Goal: Task Accomplishment & Management: Manage account settings

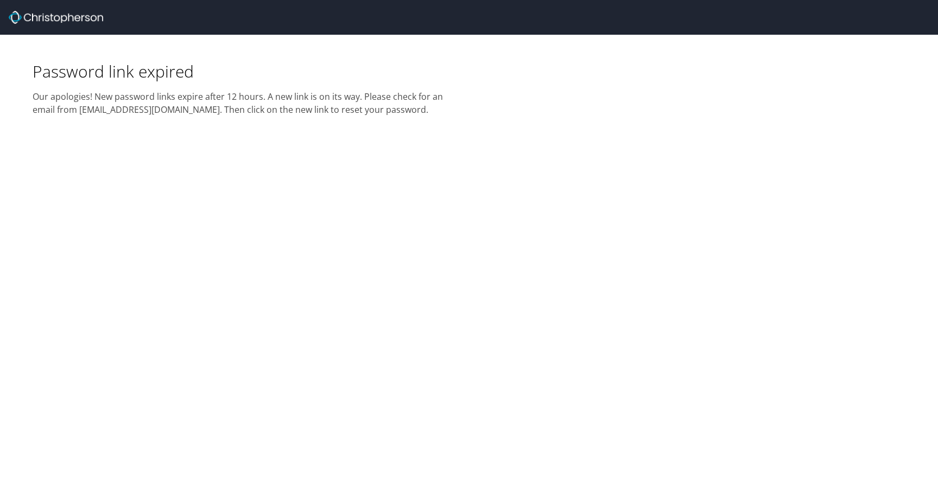
click at [359, 191] on div "Password link expired Our apologies! New password links expire after 12 hours. …" at bounding box center [469, 242] width 938 height 485
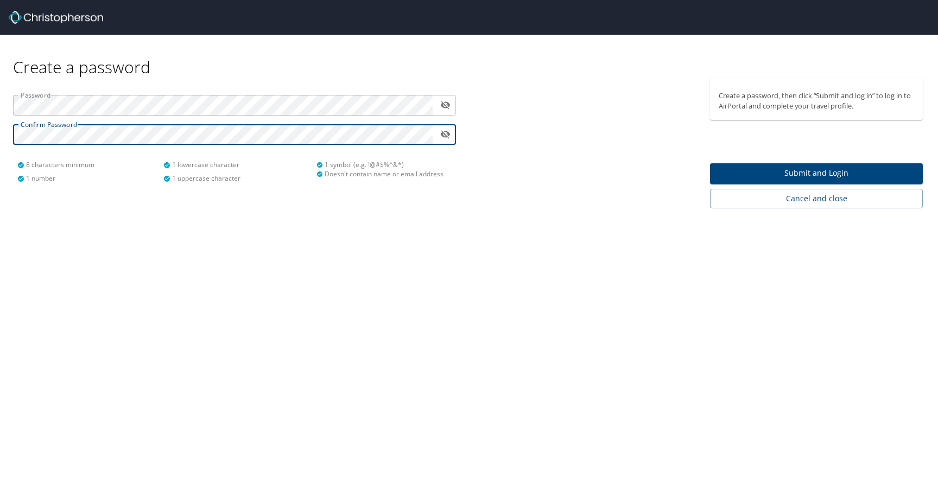
click at [816, 174] on span "Submit and Login" at bounding box center [816, 174] width 195 height 14
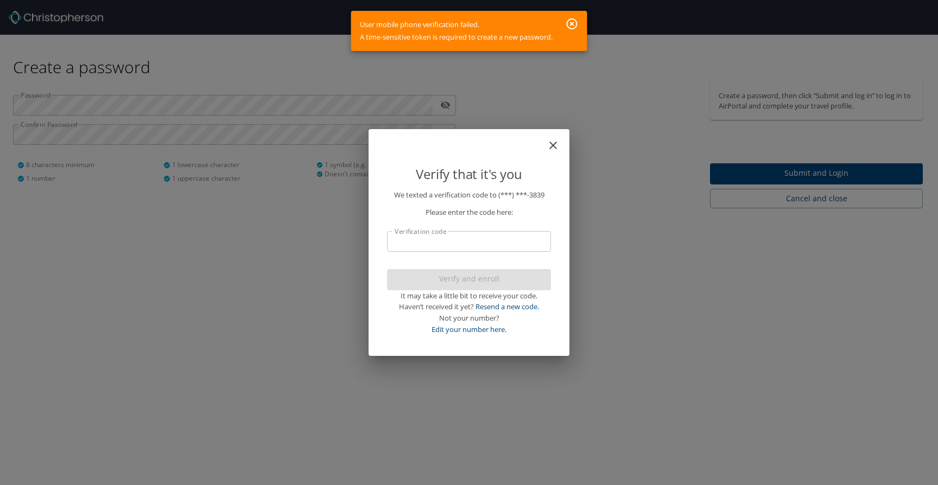
click at [421, 240] on input "Verification code" at bounding box center [469, 241] width 164 height 21
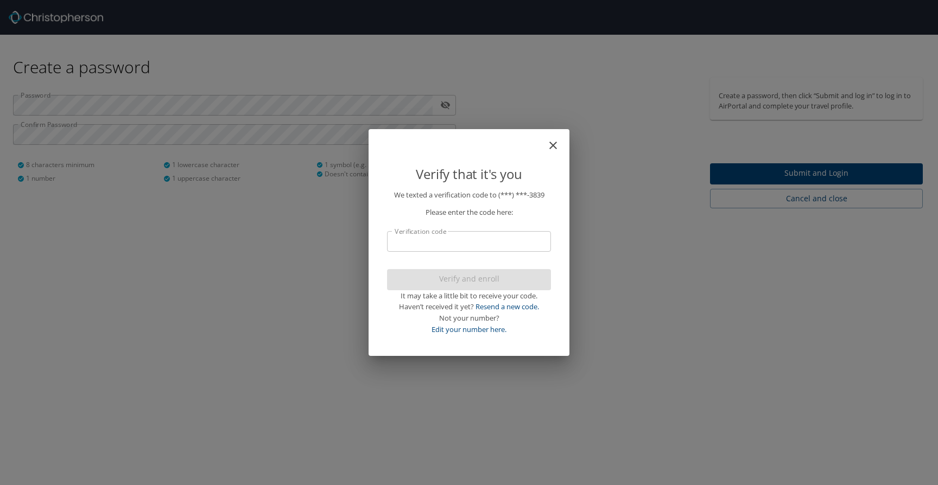
click at [610, 140] on div "Verify that it's you We texted a verification code to (***) ***- 3839 Please en…" at bounding box center [469, 242] width 938 height 485
click at [459, 248] on input "Verification code" at bounding box center [469, 241] width 164 height 21
click at [501, 308] on link "Resend a new code." at bounding box center [508, 307] width 64 height 10
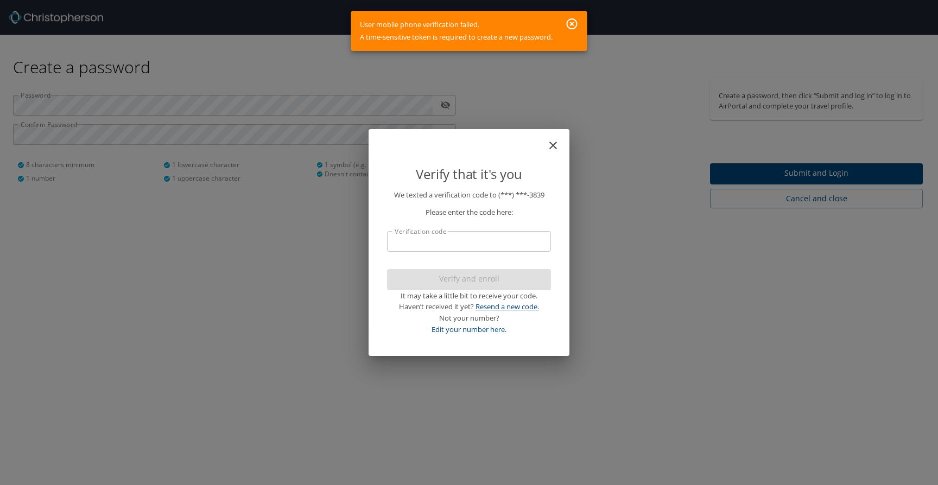
click at [501, 308] on link "Resend a new code." at bounding box center [508, 307] width 64 height 10
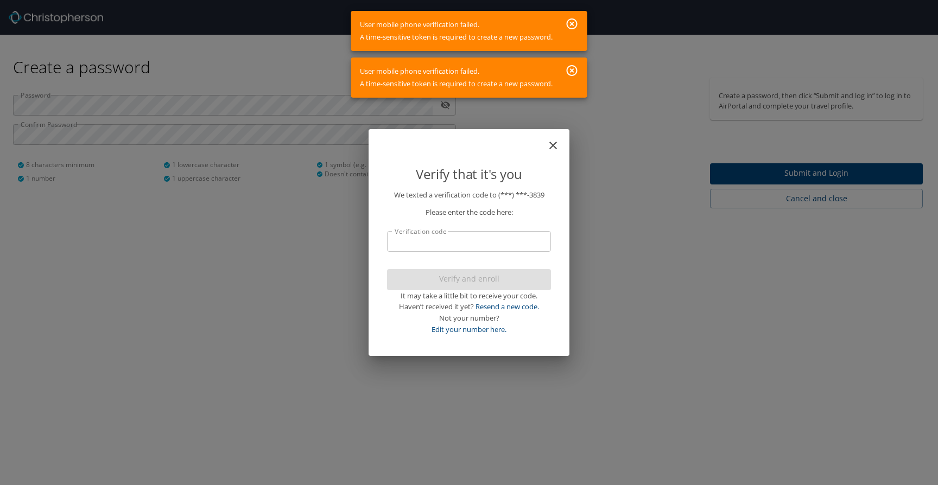
click at [432, 241] on input "Verification code" at bounding box center [469, 241] width 164 height 21
click at [570, 27] on icon "button" at bounding box center [572, 23] width 13 height 13
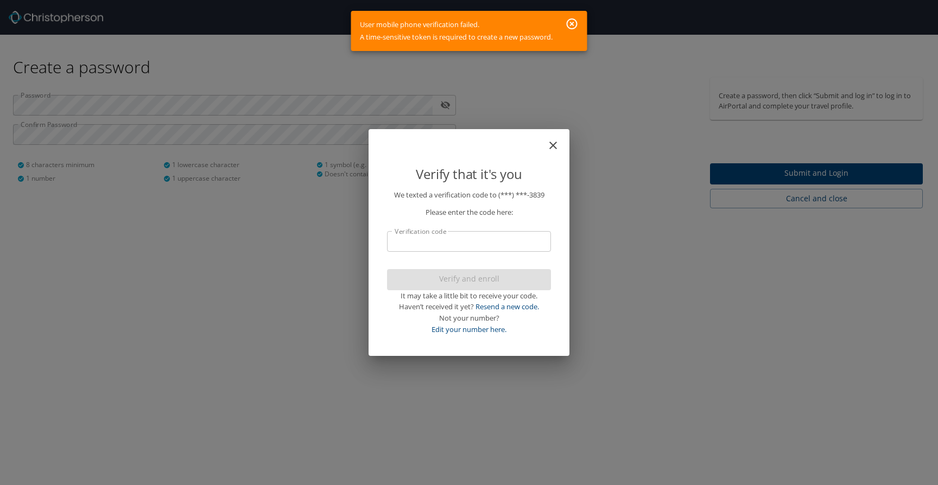
click at [570, 23] on icon "button" at bounding box center [572, 23] width 13 height 13
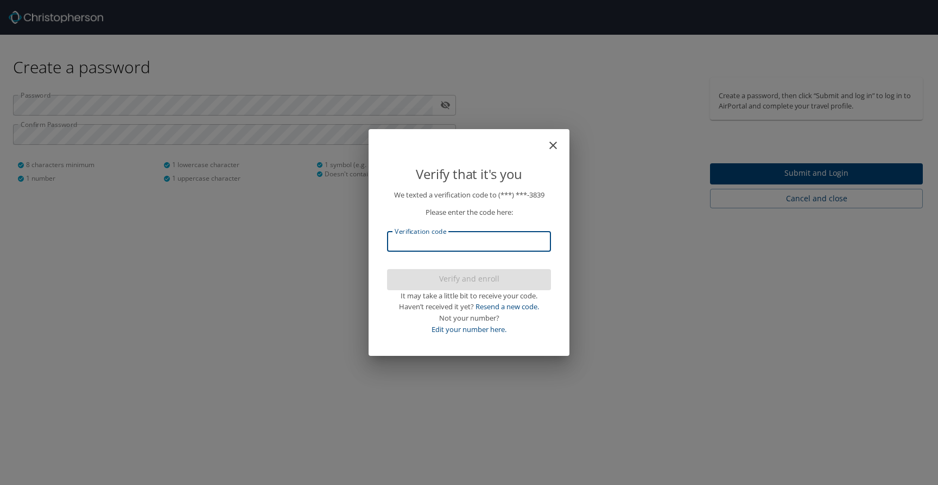
click at [432, 237] on input "Verification code" at bounding box center [469, 241] width 164 height 21
click at [582, 280] on div "Verify that it's you We texted a verification code to (***) ***- 3839 Please en…" at bounding box center [469, 242] width 938 height 485
click at [619, 112] on div "Verify that it's you We texted a verification code to (***) ***- 3839 Please en…" at bounding box center [469, 242] width 938 height 485
click at [555, 142] on icon "close" at bounding box center [553, 145] width 13 height 13
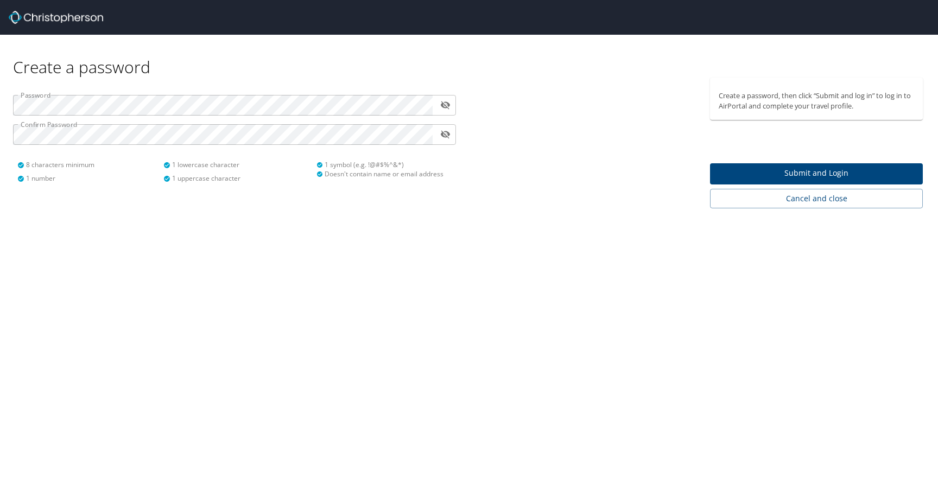
click at [774, 176] on span "Submit and Login" at bounding box center [816, 174] width 195 height 14
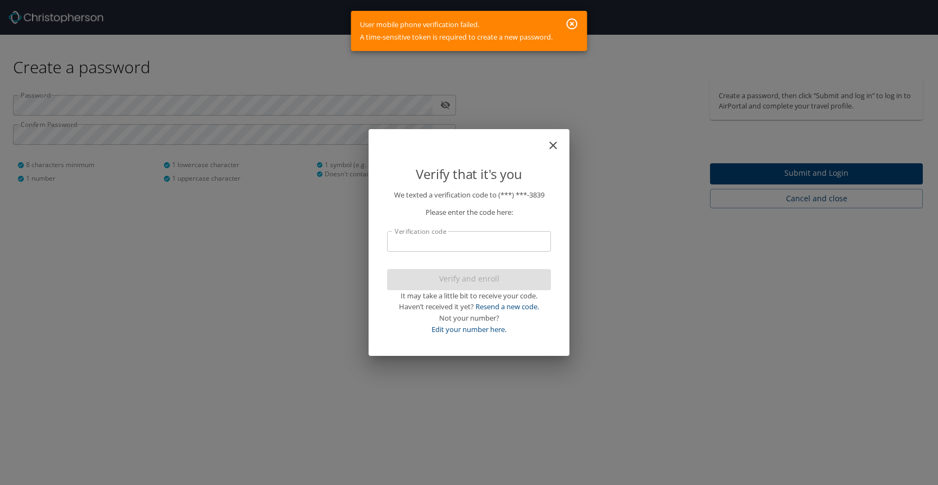
click at [573, 24] on icon "button" at bounding box center [572, 23] width 11 height 11
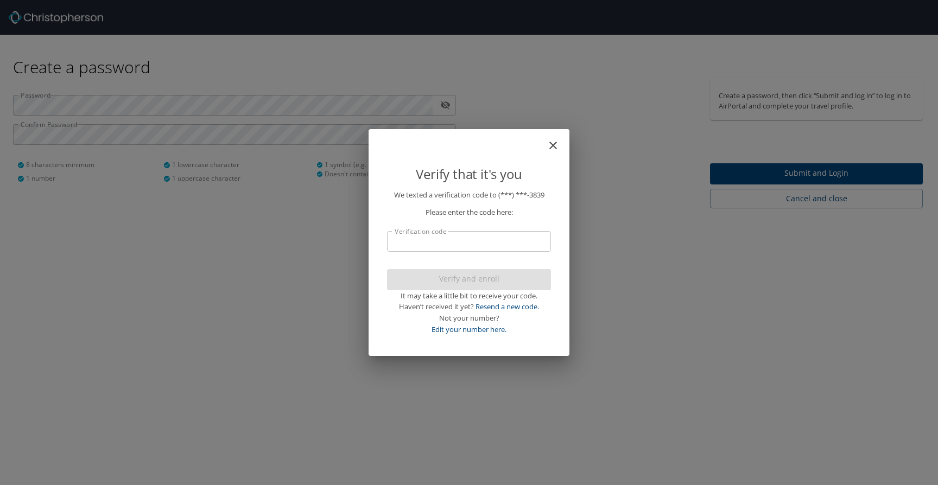
click at [325, 207] on div "Verify that it's you We texted a verification code to (***) ***- 3839 Please en…" at bounding box center [469, 242] width 938 height 485
click at [465, 276] on div "Verify and enroll It may take a little bit to receive your code. Haven’t receiv…" at bounding box center [469, 302] width 164 height 66
click at [556, 146] on icon "close" at bounding box center [553, 145] width 13 height 13
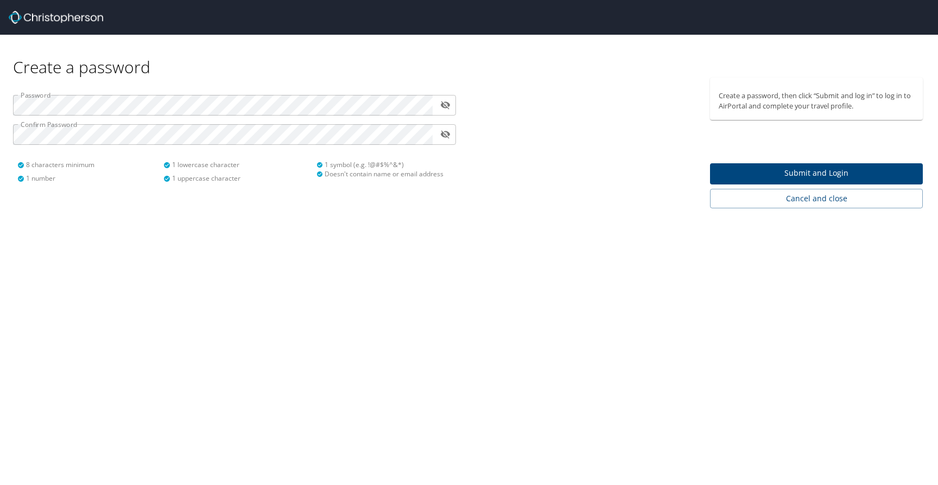
click at [740, 174] on span "Submit and Login" at bounding box center [816, 174] width 195 height 14
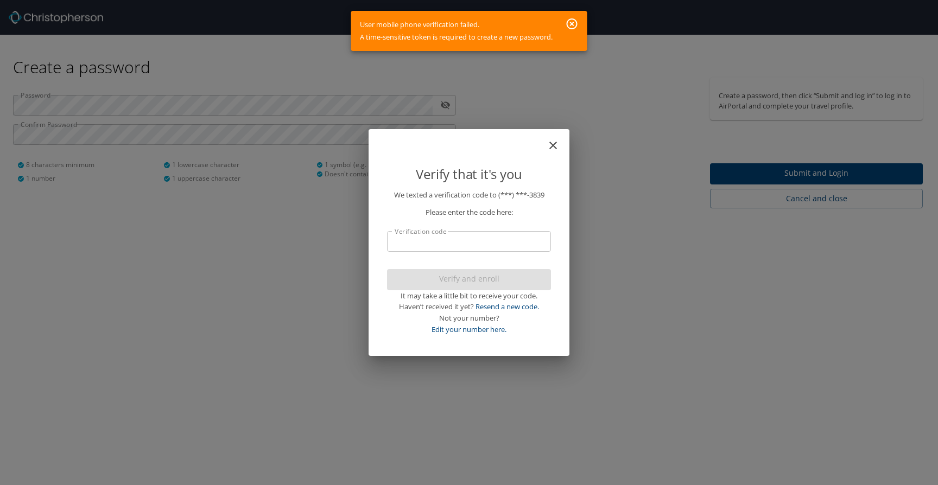
click at [549, 148] on icon "close" at bounding box center [553, 145] width 13 height 13
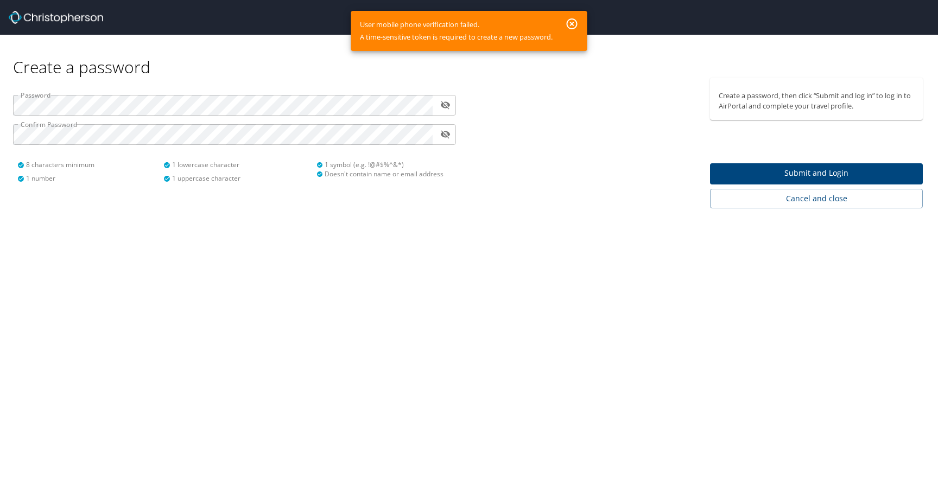
click at [444, 108] on icon "toggle password visibility" at bounding box center [445, 105] width 10 height 10
click at [784, 179] on span "Submit and Login" at bounding box center [816, 174] width 195 height 14
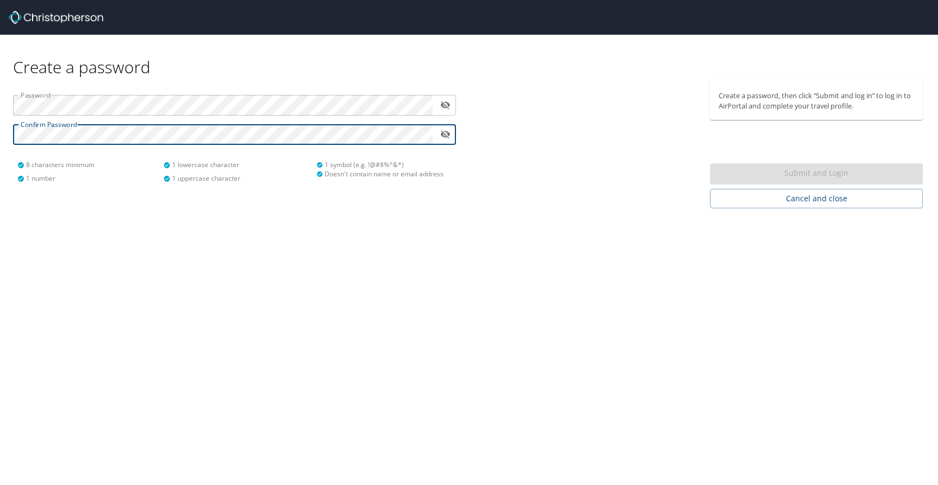
click at [446, 109] on icon "toggle password visibility" at bounding box center [445, 105] width 10 height 10
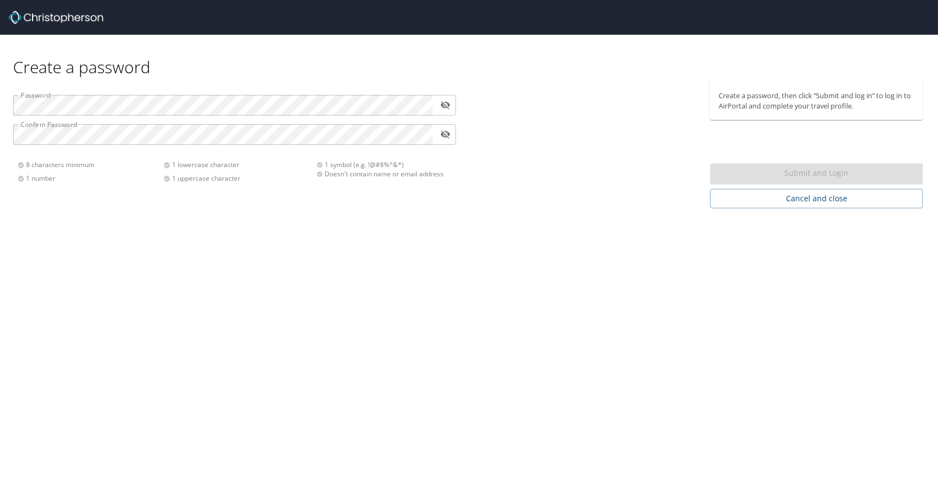
click at [757, 160] on div "Create a password, then click “Submit and log in” to log in to AirPortal and co…" at bounding box center [820, 143] width 221 height 131
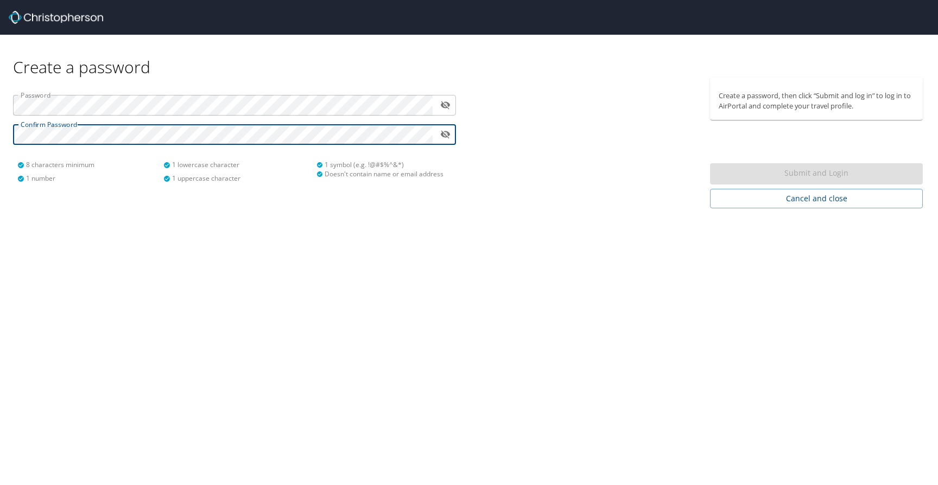
click at [0, 130] on html "Create a password Password ​ Confirm Password ​ 8 characters minimum 1 number 1…" at bounding box center [469, 242] width 938 height 485
click at [363, 146] on div "Password ​ Confirm Password ​ 8 characters minimum 1 number 1 lowercase charact…" at bounding box center [235, 135] width 456 height 114
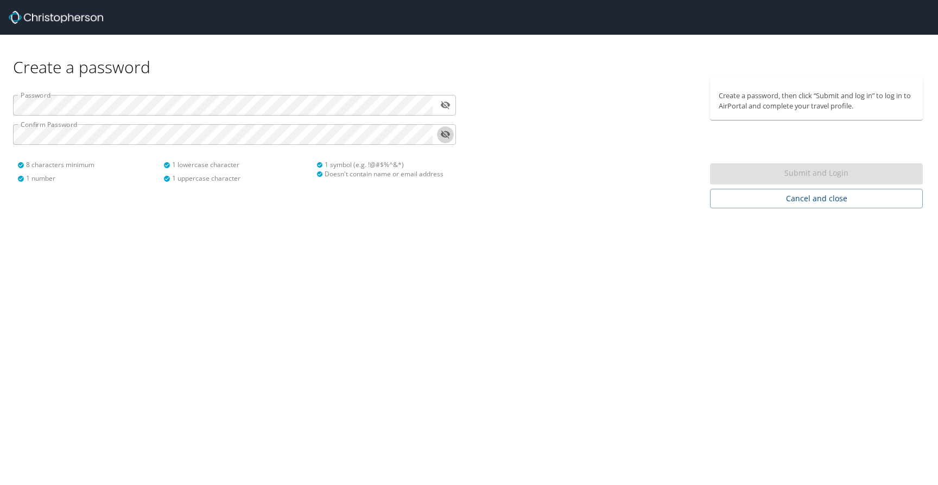
click at [447, 140] on button "toggle password visibility" at bounding box center [445, 134] width 17 height 17
click at [764, 107] on p "Create a password, then click “Submit and log in” to log in to AirPortal and co…" at bounding box center [816, 101] width 195 height 21
click at [777, 175] on div "Submit and Login" at bounding box center [816, 173] width 213 height 21
click at [559, 124] on div at bounding box center [586, 143] width 235 height 131
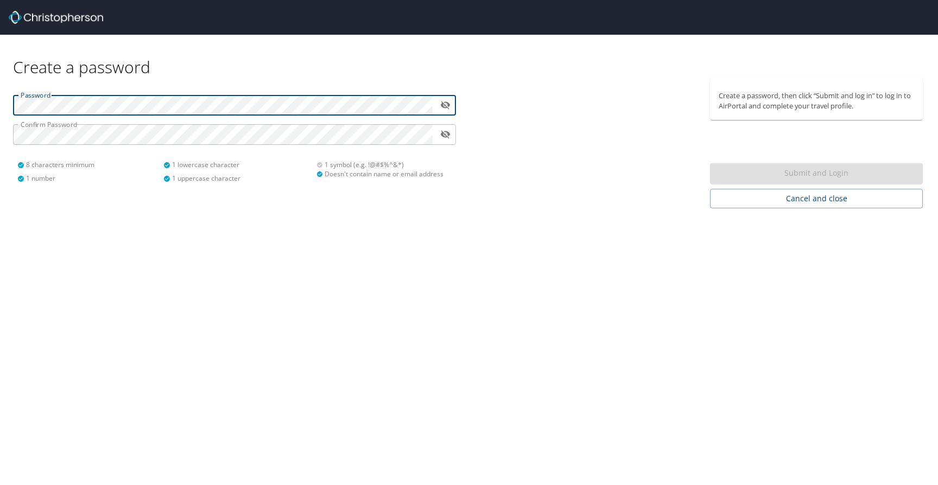
click at [444, 104] on icon "toggle password visibility" at bounding box center [446, 106] width 10 height 8
click at [7, 97] on div "Password ​ Confirm Password ​ 8 characters minimum 1 number 1 lowercase charact…" at bounding box center [235, 135] width 456 height 114
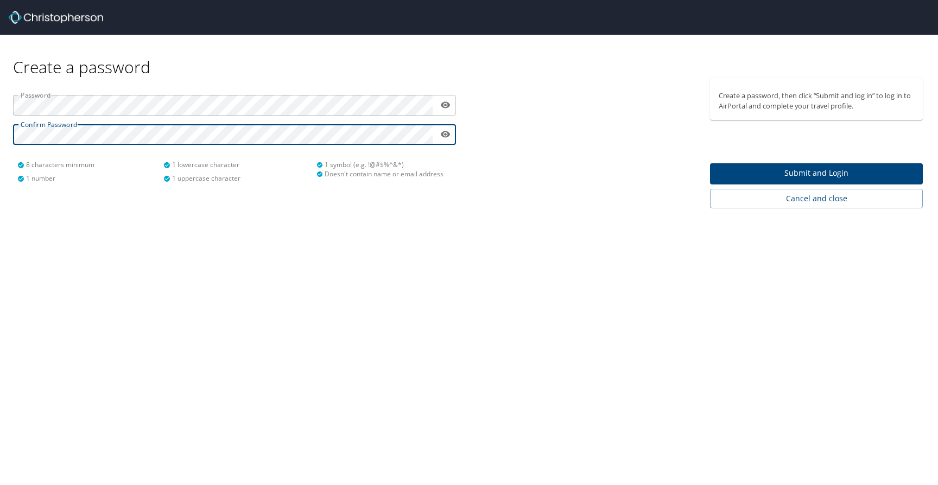
click at [788, 179] on span "Submit and Login" at bounding box center [816, 174] width 195 height 14
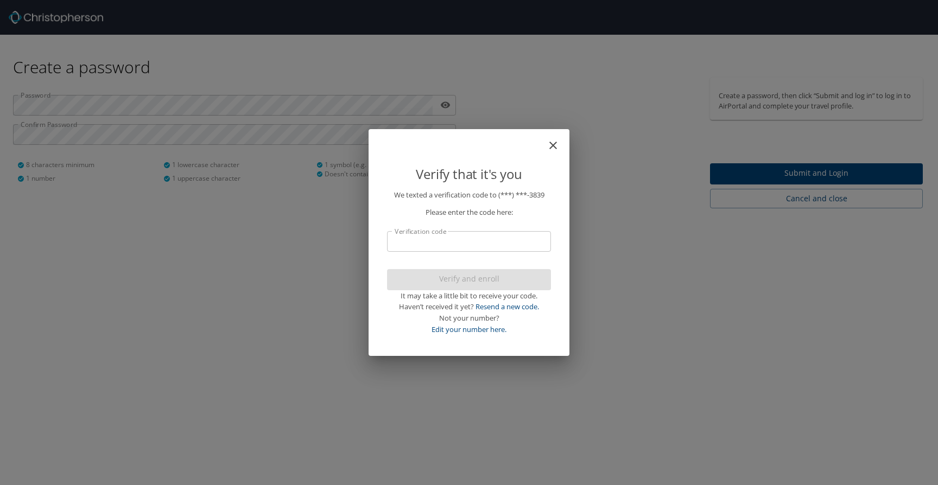
click at [442, 246] on input "Verification code" at bounding box center [469, 241] width 164 height 21
type input "0"
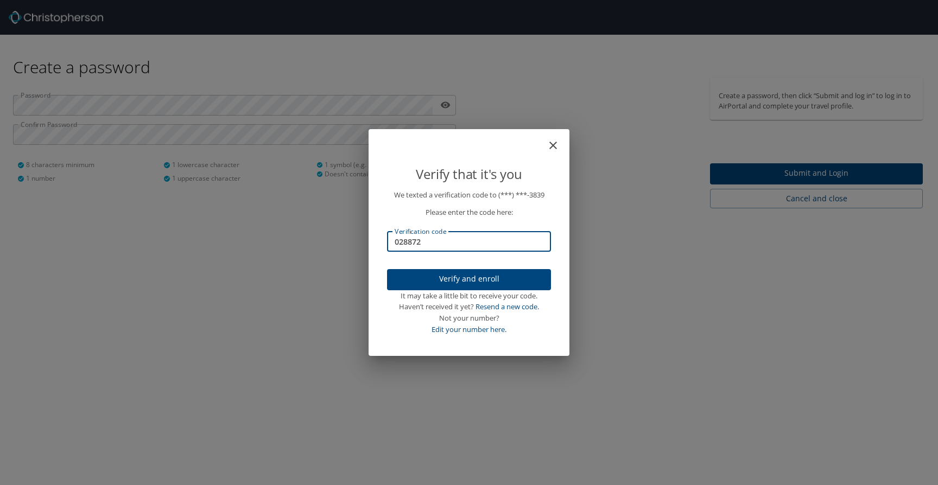
type input "028872"
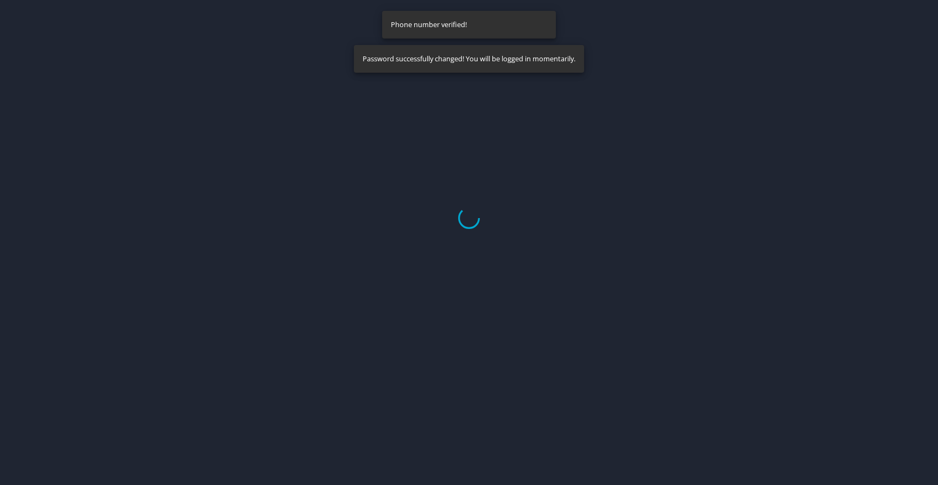
select select "US"
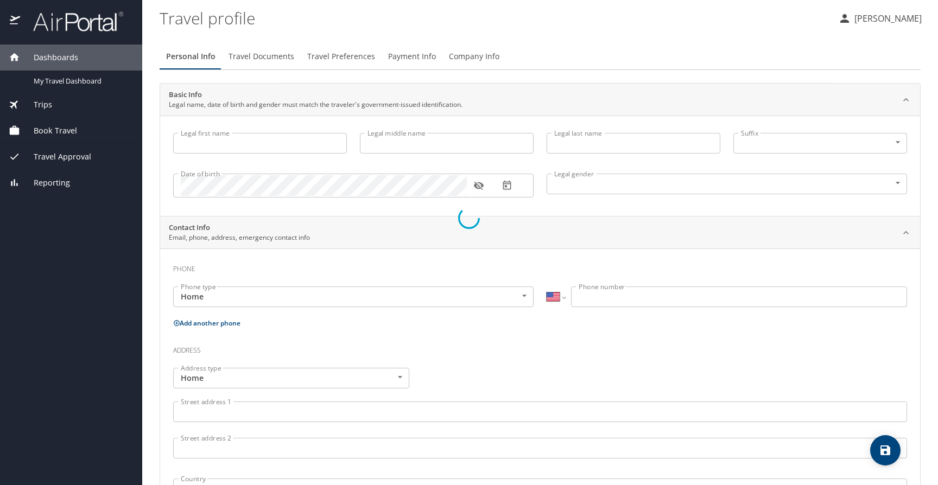
type input "Angie"
type input "Northrup"
type input "Female"
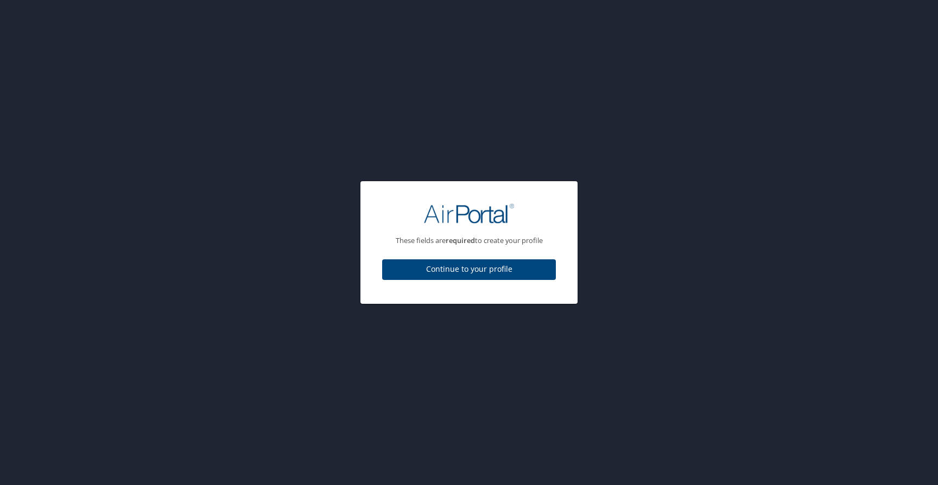
click at [476, 275] on span "Continue to your profile" at bounding box center [469, 270] width 156 height 14
select select "US"
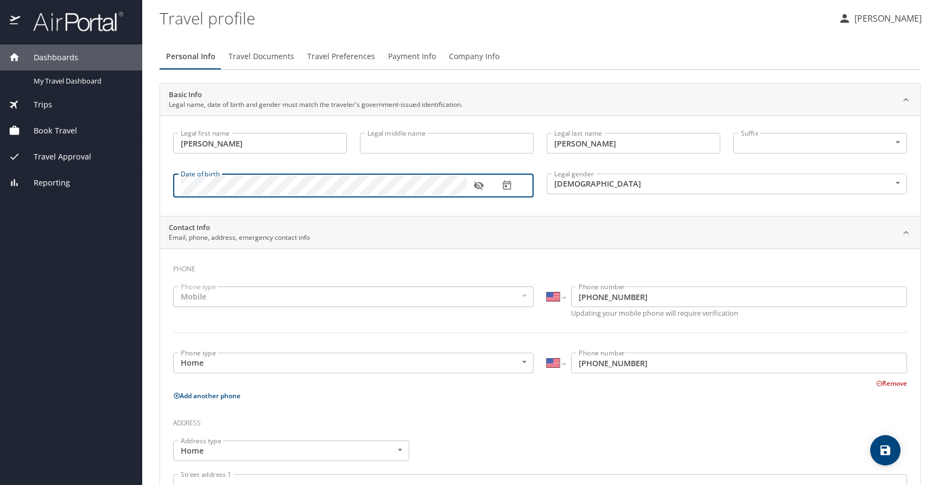
click at [476, 187] on icon "button" at bounding box center [478, 186] width 10 height 9
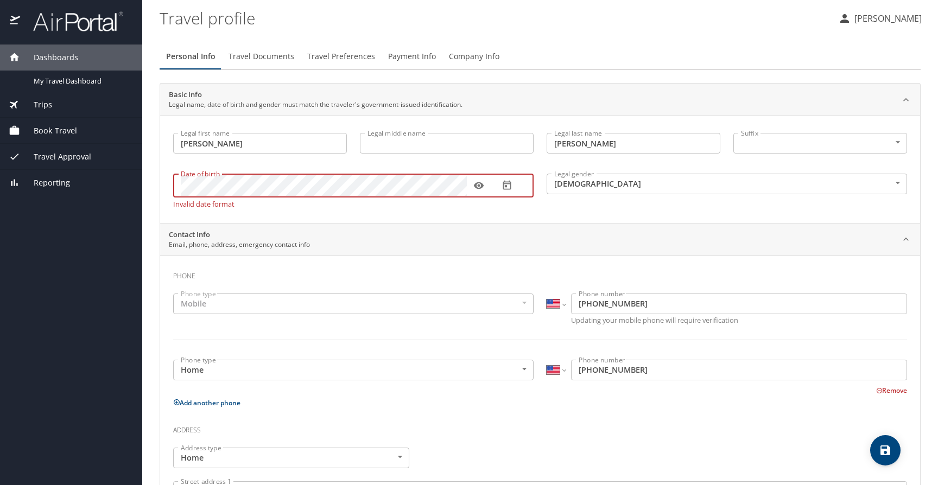
click at [162, 174] on div "Legal first name Angie Legal first name Legal middle name Legal middle name Leg…" at bounding box center [540, 169] width 760 height 107
click at [169, 179] on div "Date of birth Date of birth Invalid date format" at bounding box center [353, 189] width 373 height 52
click at [79, 65] on div "Dashboards" at bounding box center [71, 58] width 142 height 26
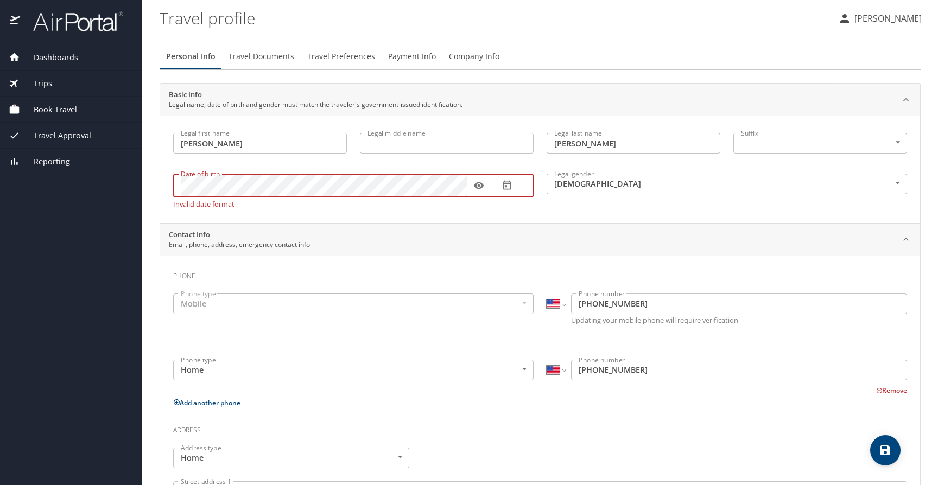
click at [167, 176] on div "Date of birth Date of birth Invalid date format" at bounding box center [353, 189] width 373 height 52
click at [411, 225] on div "Contact Info Email, phone, address, emergency contact info" at bounding box center [540, 240] width 760 height 33
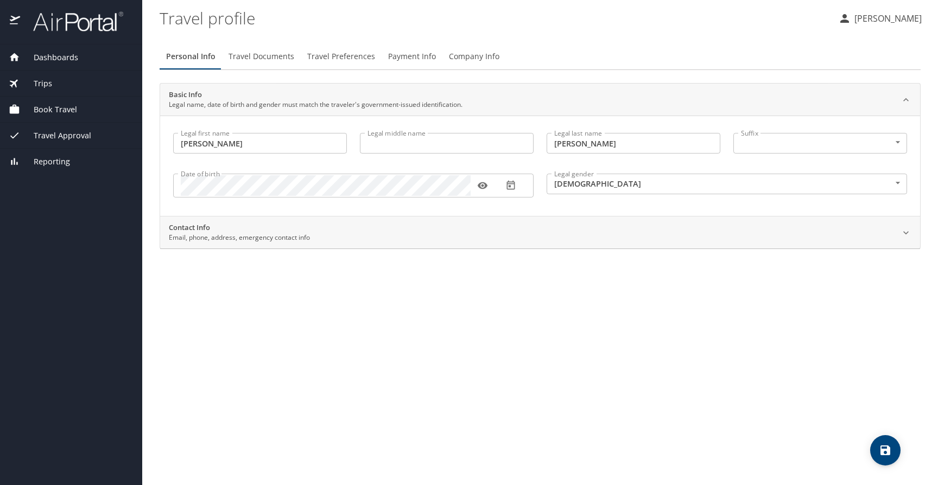
click at [668, 334] on div "Personal Info Travel Documents Travel Preferences Payment Info Company Info Bas…" at bounding box center [540, 260] width 761 height 451
click at [293, 242] on p "Email, phone, address, emergency contact info" at bounding box center [239, 238] width 141 height 10
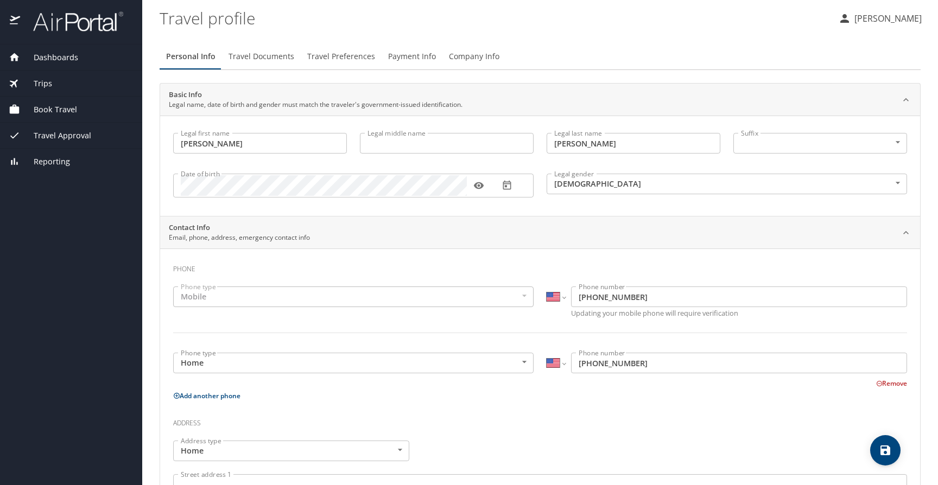
click at [58, 53] on span "Dashboards" at bounding box center [49, 58] width 58 height 12
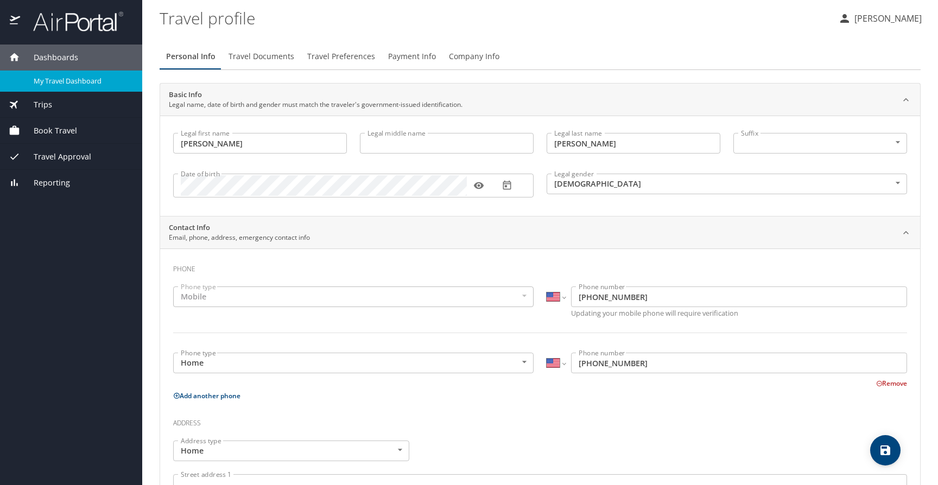
click at [60, 85] on span "My Travel Dashboard" at bounding box center [82, 81] width 96 height 10
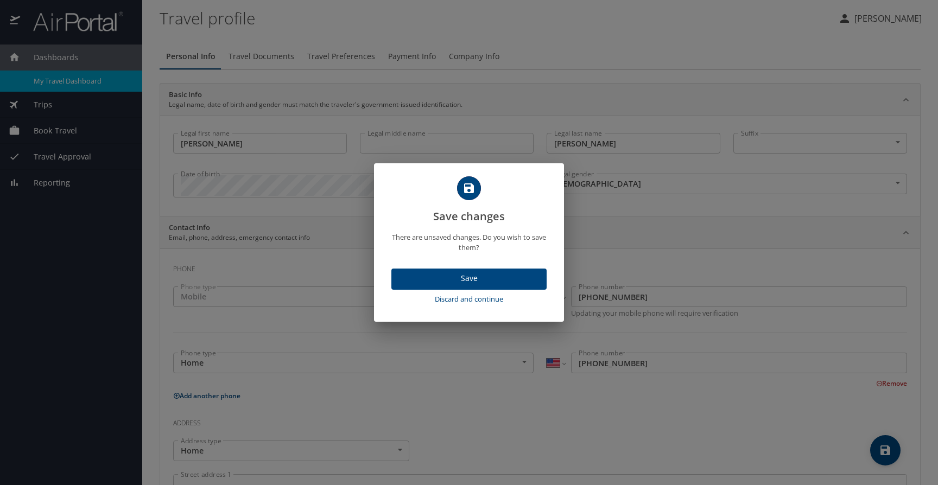
click at [473, 280] on span "Save" at bounding box center [469, 279] width 138 height 14
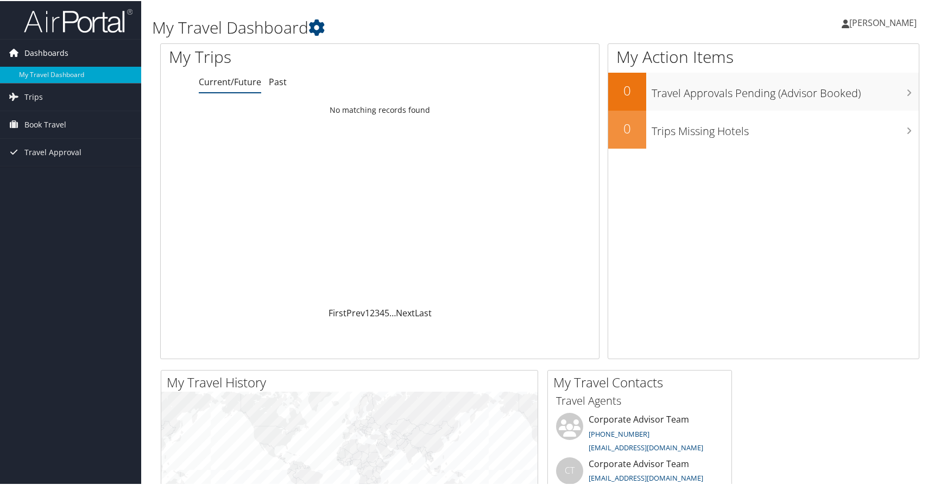
click at [61, 54] on span "Dashboards" at bounding box center [46, 52] width 44 height 27
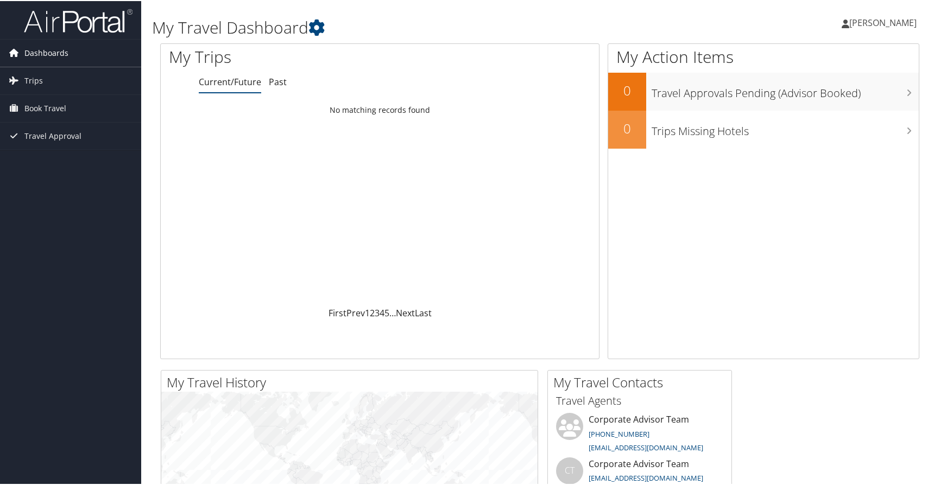
click at [61, 54] on span "Dashboards" at bounding box center [46, 52] width 44 height 27
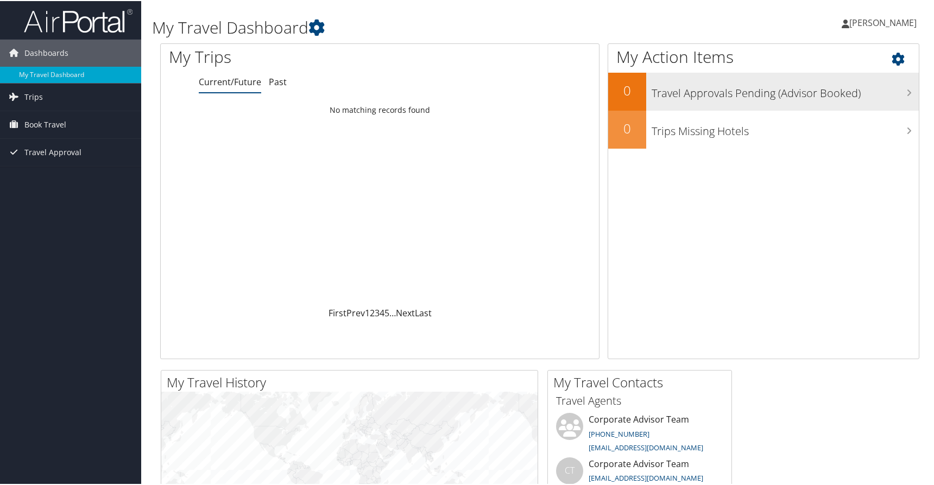
click at [770, 98] on h3 "Travel Approvals Pending (Advisor Booked)" at bounding box center [784, 89] width 267 height 21
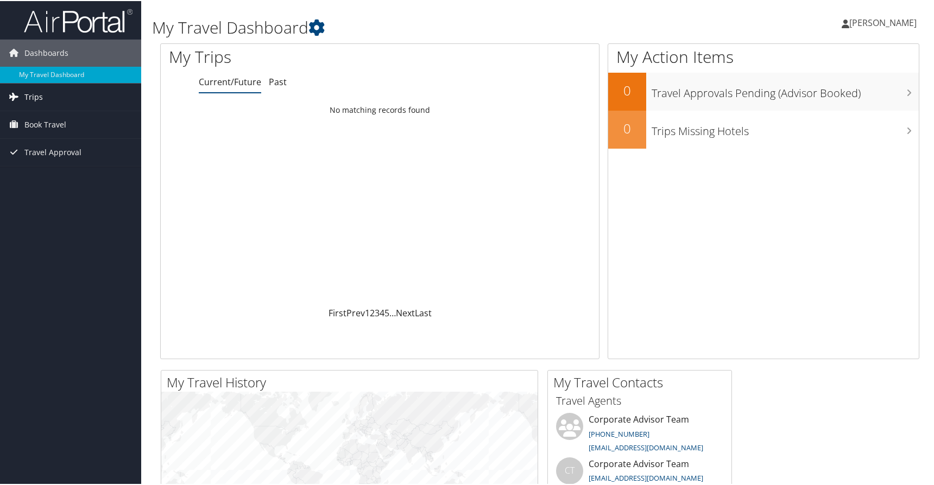
click at [52, 94] on link "Trips" at bounding box center [70, 96] width 141 height 27
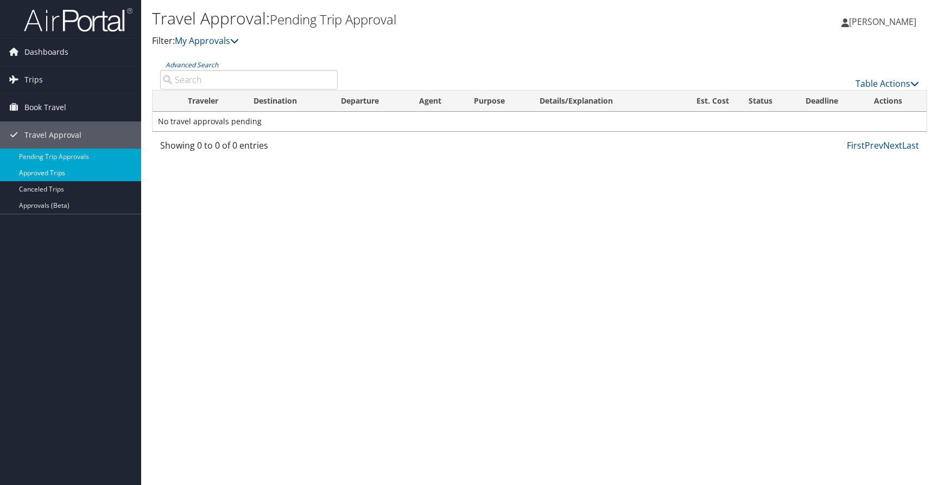
click at [32, 168] on link "Approved Trips" at bounding box center [70, 173] width 141 height 16
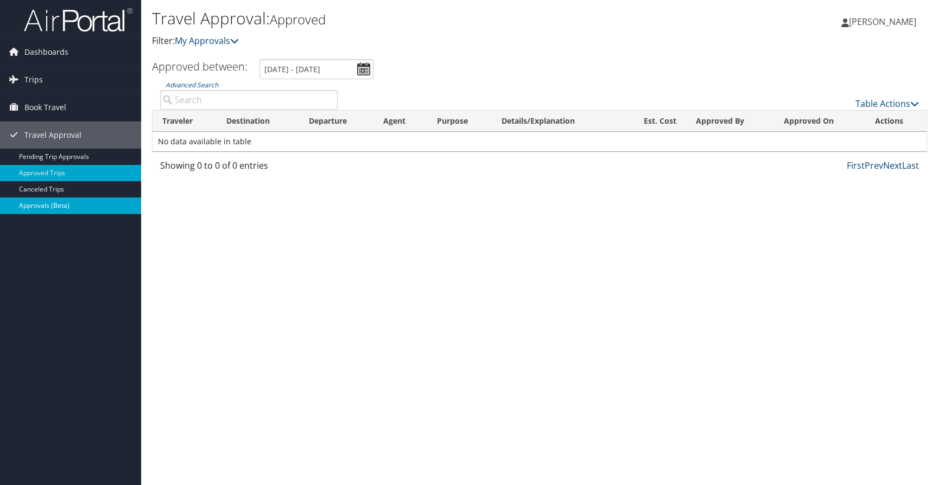
click at [63, 206] on link "Approvals (Beta)" at bounding box center [70, 206] width 141 height 16
click at [40, 204] on link "Approvals (Beta)" at bounding box center [70, 206] width 141 height 16
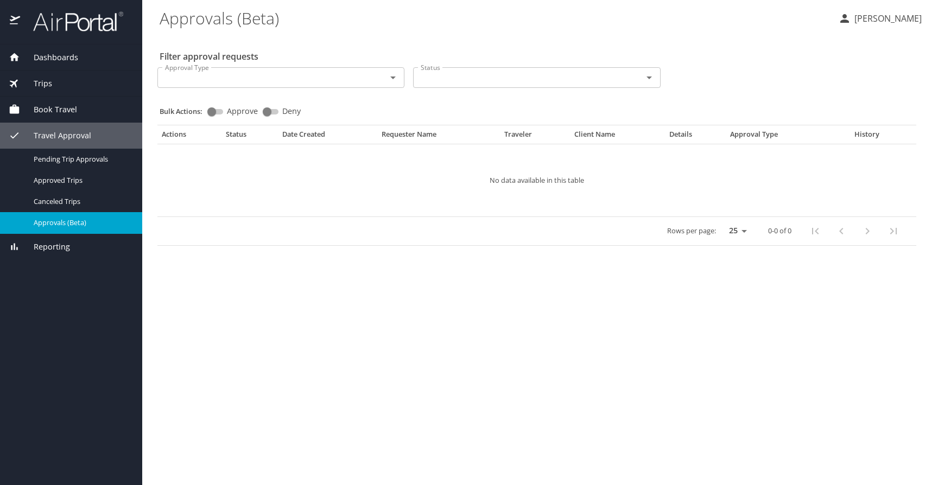
click at [48, 54] on span "Dashboards" at bounding box center [49, 58] width 58 height 12
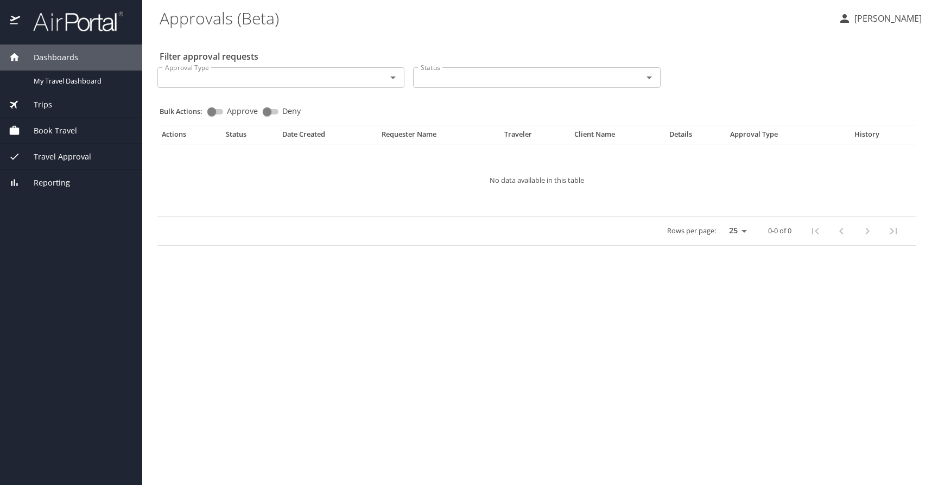
click at [48, 56] on span "Dashboards" at bounding box center [49, 58] width 58 height 12
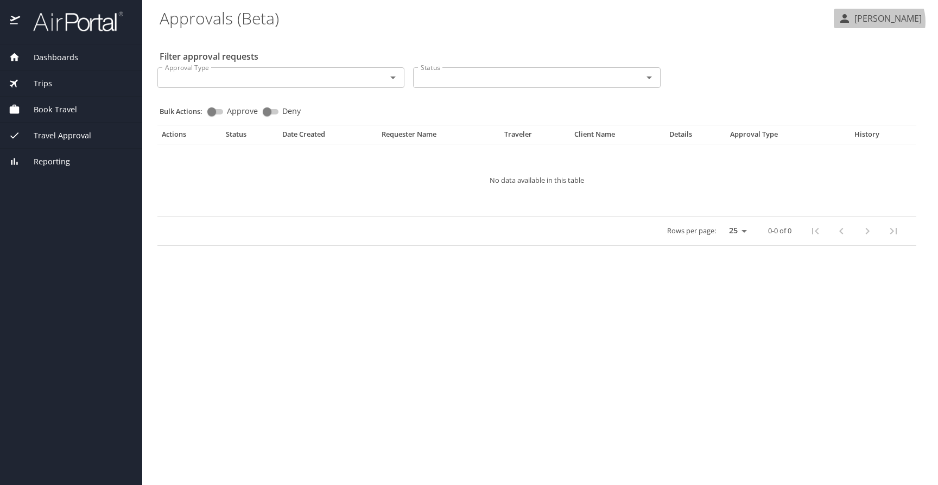
click at [883, 22] on p "[PERSON_NAME]" at bounding box center [886, 18] width 71 height 13
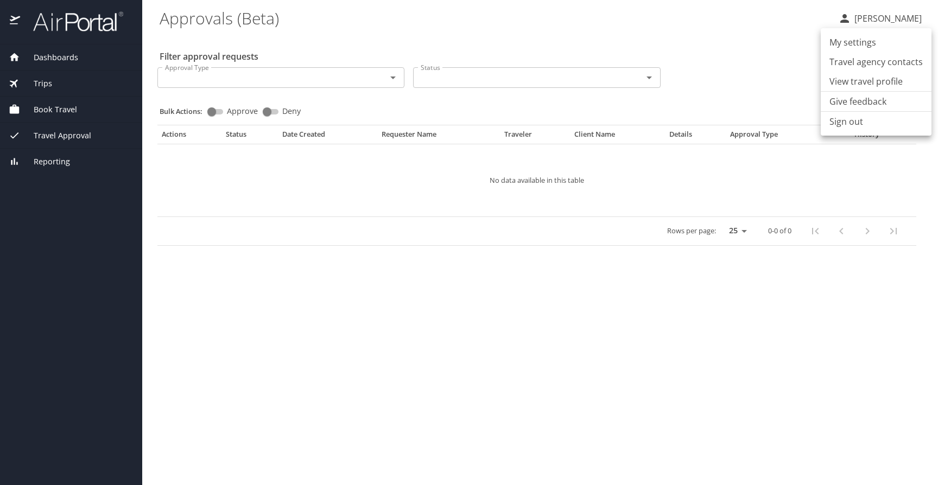
click at [875, 81] on li "View travel profile" at bounding box center [876, 82] width 111 height 20
